Goal: Transaction & Acquisition: Purchase product/service

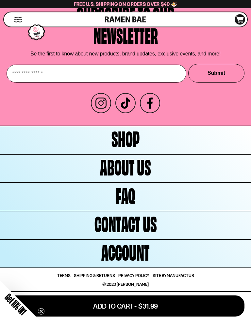
scroll to position [2899, 0]
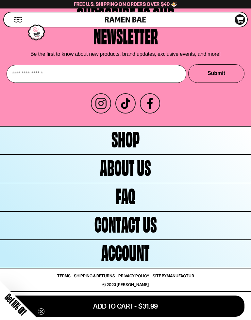
click at [176, 136] on link "Shop" at bounding box center [125, 141] width 251 height 28
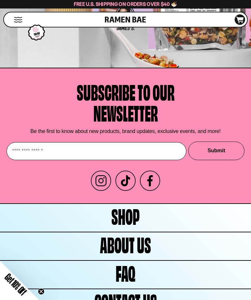
scroll to position [2936, 0]
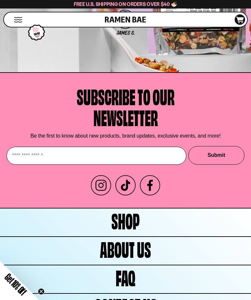
click at [222, 220] on link "Shop" at bounding box center [125, 222] width 251 height 28
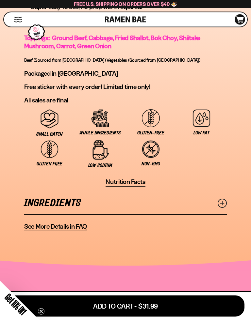
scroll to position [598, 0]
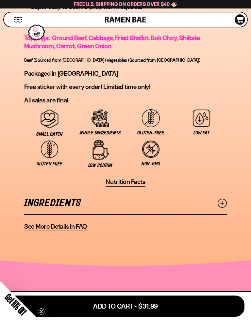
click at [83, 202] on link "Ingredients" at bounding box center [125, 203] width 202 height 23
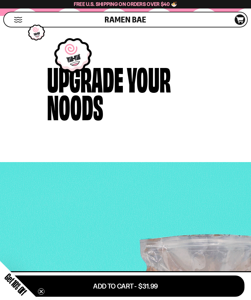
scroll to position [1057, 0]
